Goal: Task Accomplishment & Management: Use online tool/utility

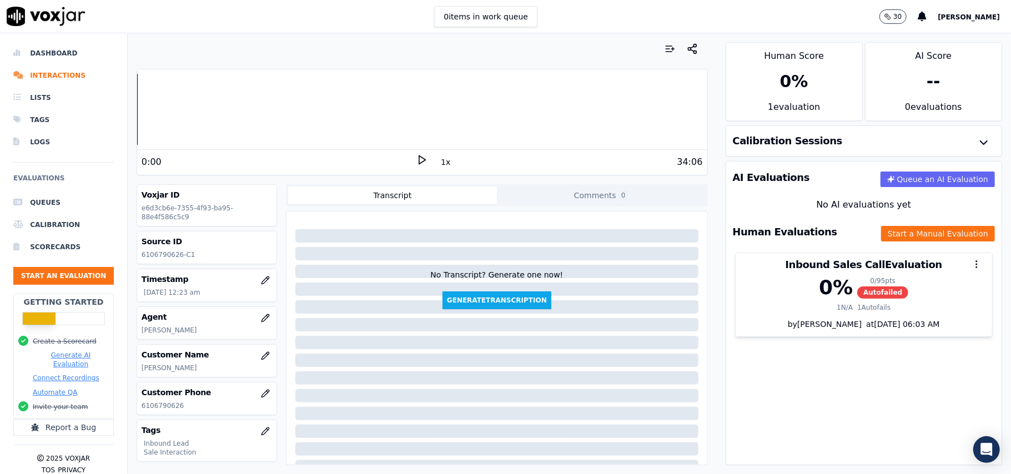
scroll to position [109, 0]
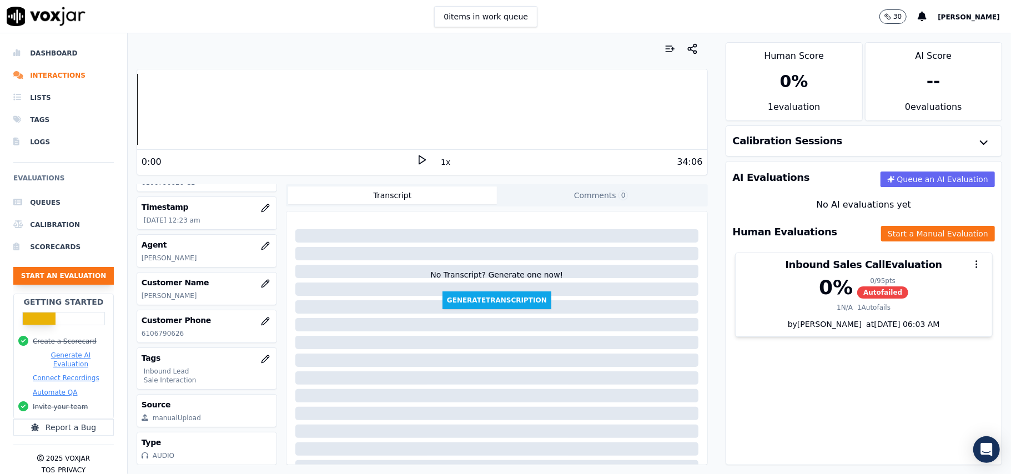
click at [50, 272] on button "Start an Evaluation" at bounding box center [63, 276] width 100 height 18
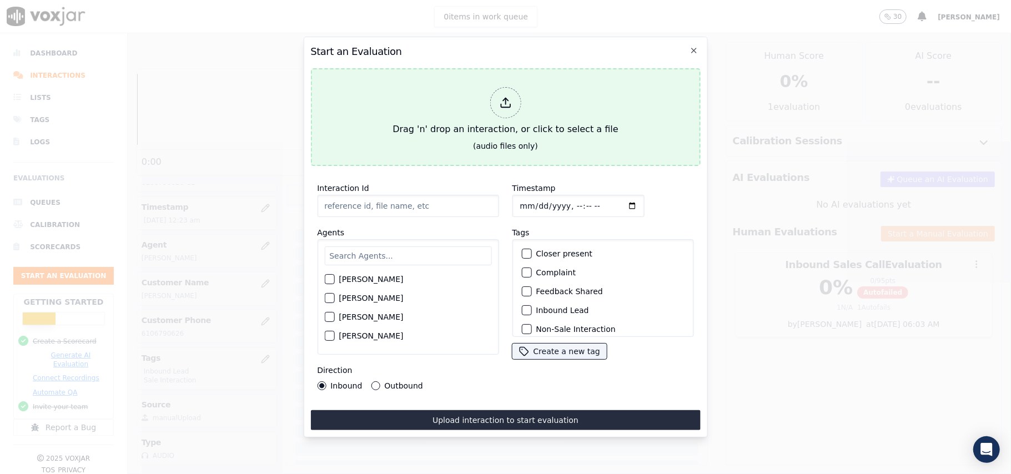
click at [480, 98] on div "Drag 'n' drop an interaction, or click to select a file" at bounding box center [505, 112] width 234 height 58
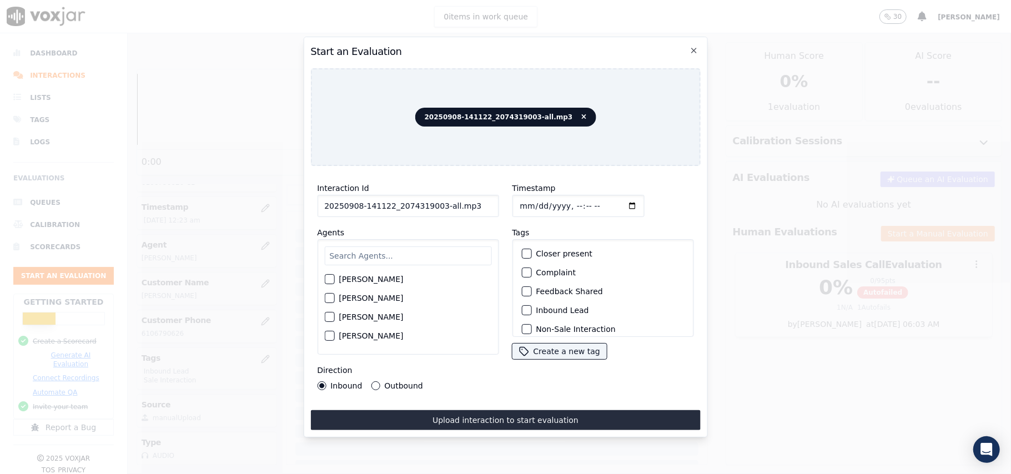
drag, startPoint x: 465, startPoint y: 201, endPoint x: 433, endPoint y: 201, distance: 32.2
click at [433, 201] on input "20250908-141122_2074319003-all.mp3" at bounding box center [408, 206] width 182 height 22
click at [531, 207] on input "Timestamp" at bounding box center [578, 206] width 132 height 22
drag, startPoint x: 466, startPoint y: 197, endPoint x: 435, endPoint y: 204, distance: 32.0
click at [435, 204] on input "20250908-141122_2074319003-all.mp3" at bounding box center [408, 206] width 182 height 22
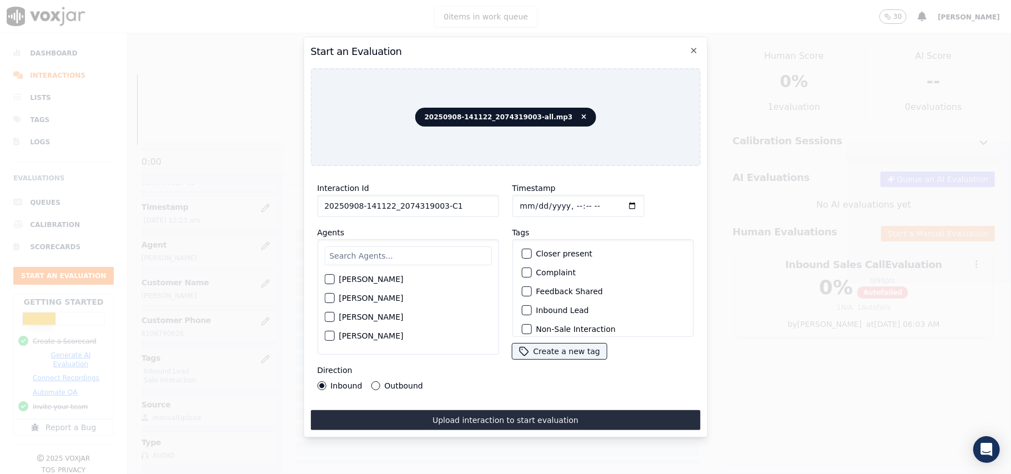
type input "20250908-141122_2074319003-C1"
click at [531, 200] on input "Timestamp" at bounding box center [578, 206] width 132 height 22
type input "[DATE]T16:32"
click at [389, 258] on input "text" at bounding box center [407, 256] width 167 height 19
type input "[PERSON_NAME]"
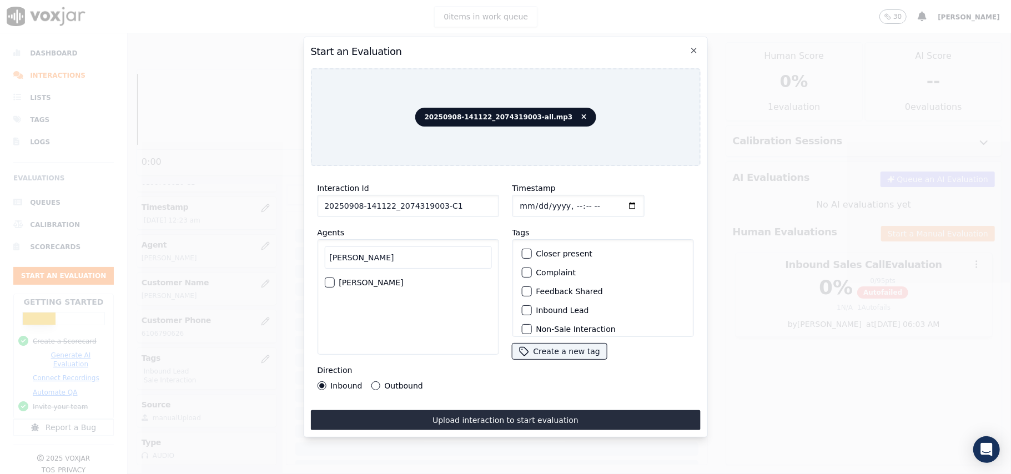
click at [351, 273] on div "[PERSON_NAME]" at bounding box center [407, 282] width 167 height 19
click at [329, 279] on div "button" at bounding box center [329, 283] width 8 height 8
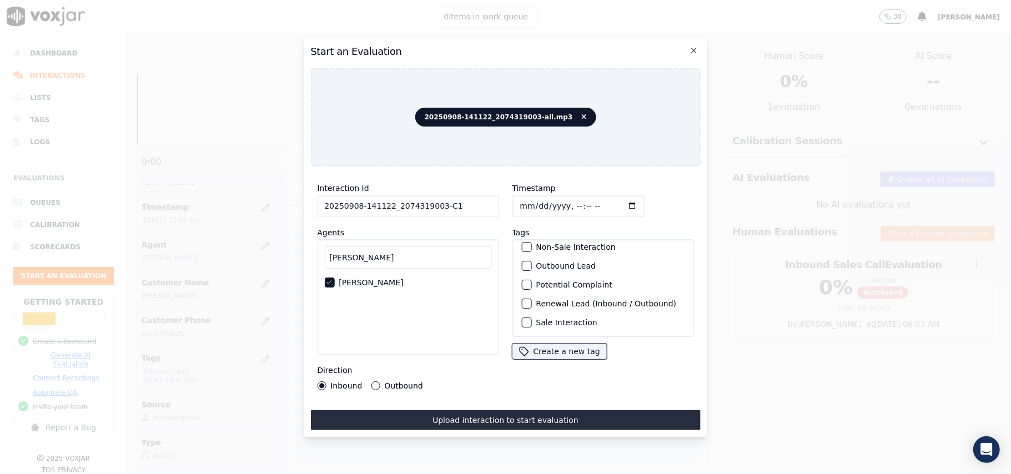
scroll to position [97, 0]
click at [524, 319] on div "button" at bounding box center [526, 323] width 8 height 8
click at [522, 285] on div "button" at bounding box center [526, 288] width 8 height 8
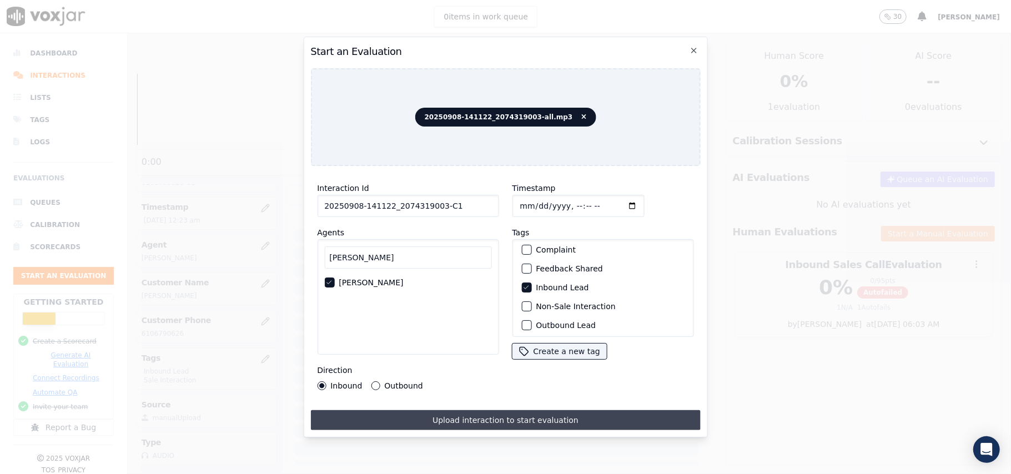
click at [484, 411] on button "Upload interaction to start evaluation" at bounding box center [505, 420] width 390 height 20
